Goal: Register for event/course

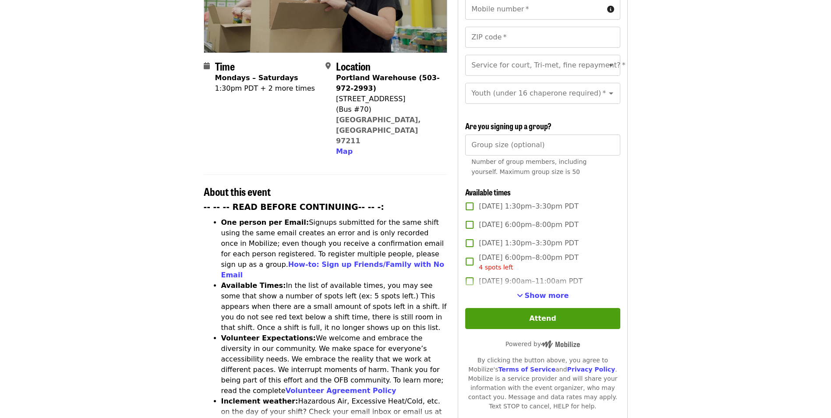
scroll to position [175, 0]
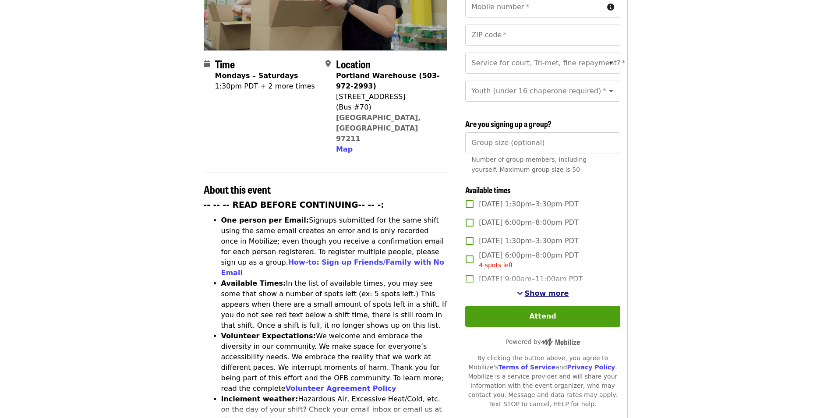
click at [539, 293] on span "Show more" at bounding box center [547, 293] width 44 height 8
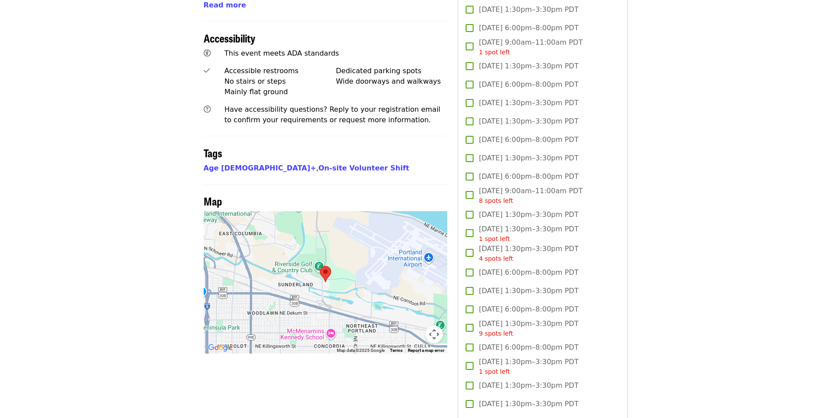
scroll to position [613, 0]
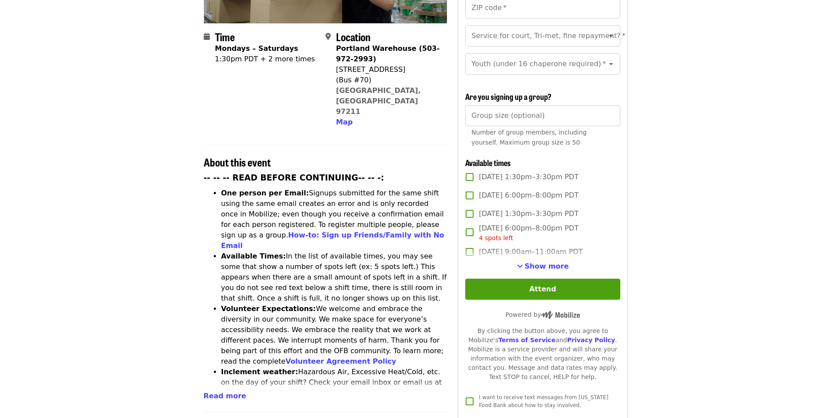
scroll to position [219, 0]
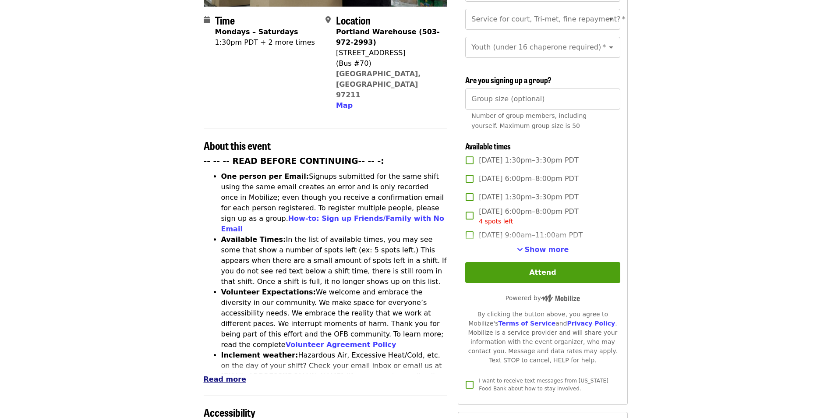
click at [234, 375] on span "Read more" at bounding box center [225, 379] width 42 height 8
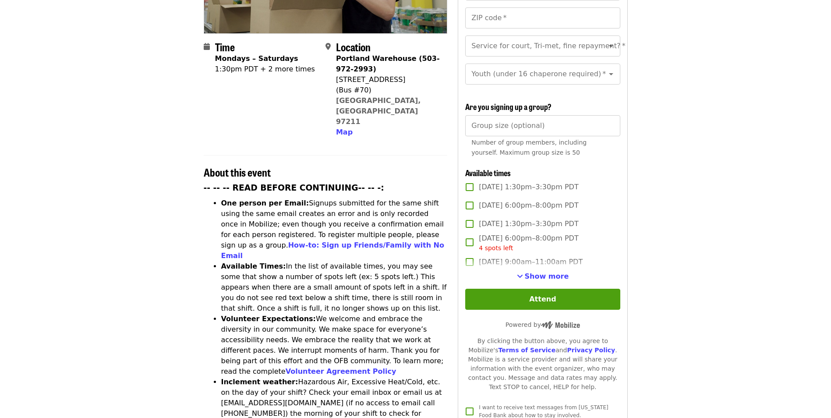
scroll to position [208, 0]
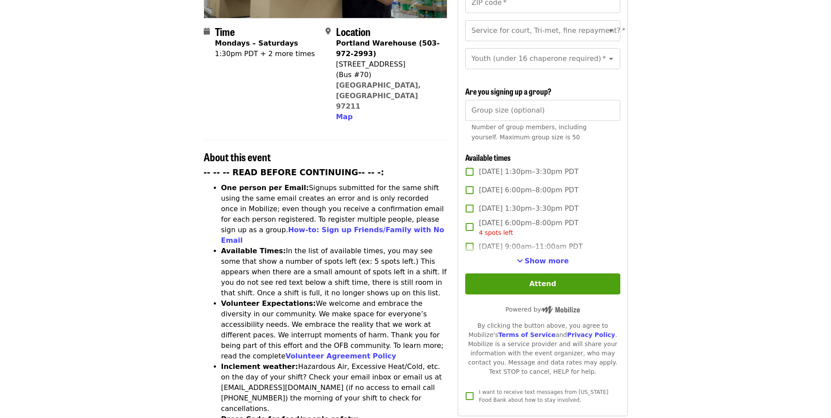
click at [530, 263] on span "Show more" at bounding box center [547, 261] width 44 height 8
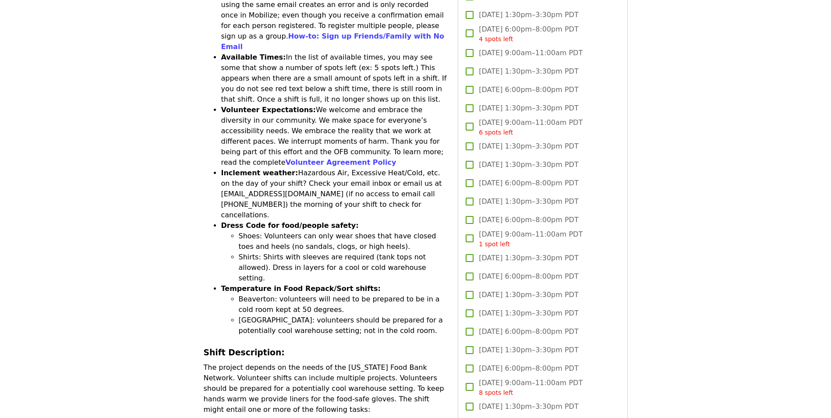
scroll to position [438, 0]
